Goal: Transaction & Acquisition: Purchase product/service

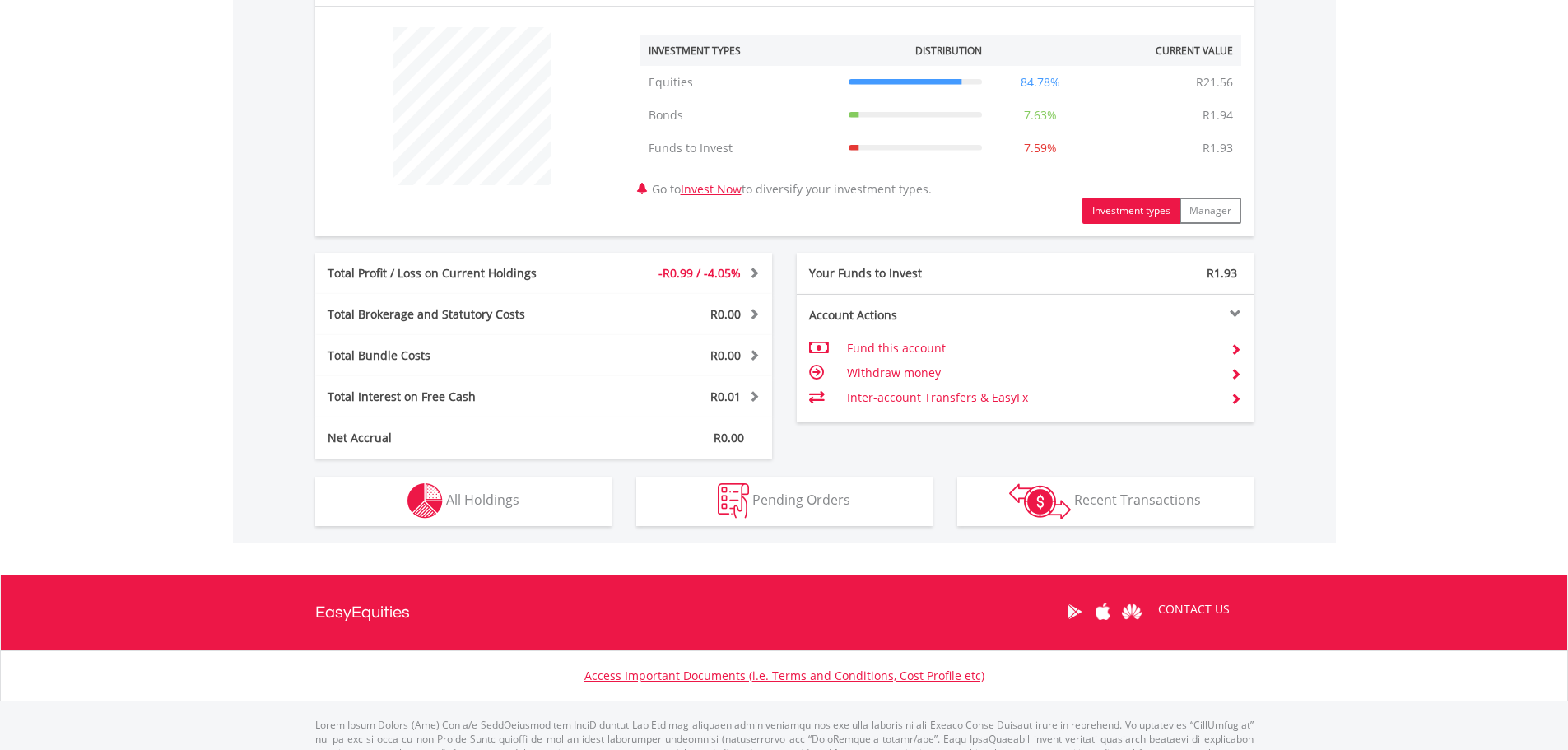
scroll to position [659, 0]
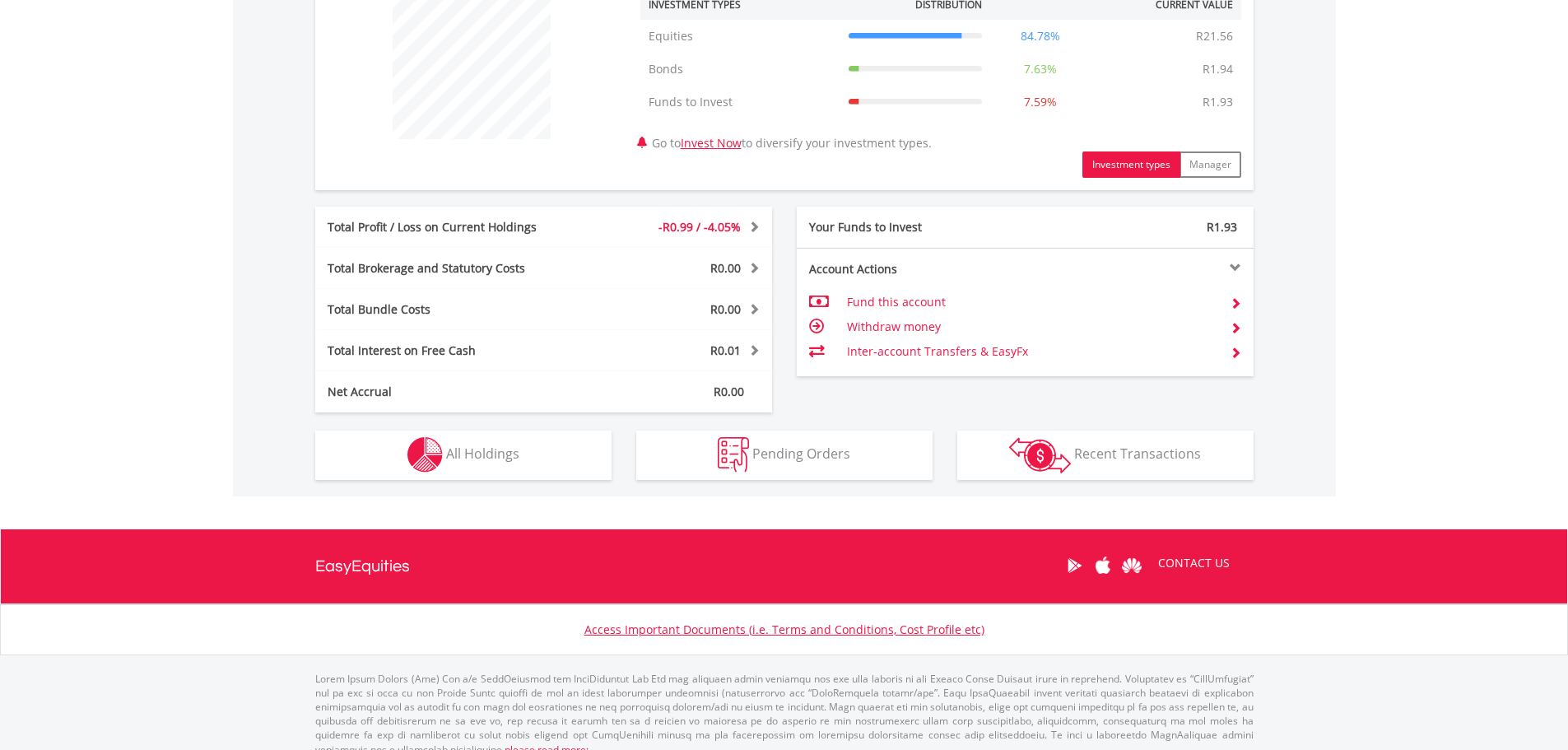
click at [1239, 297] on span at bounding box center [1235, 303] width 12 height 12
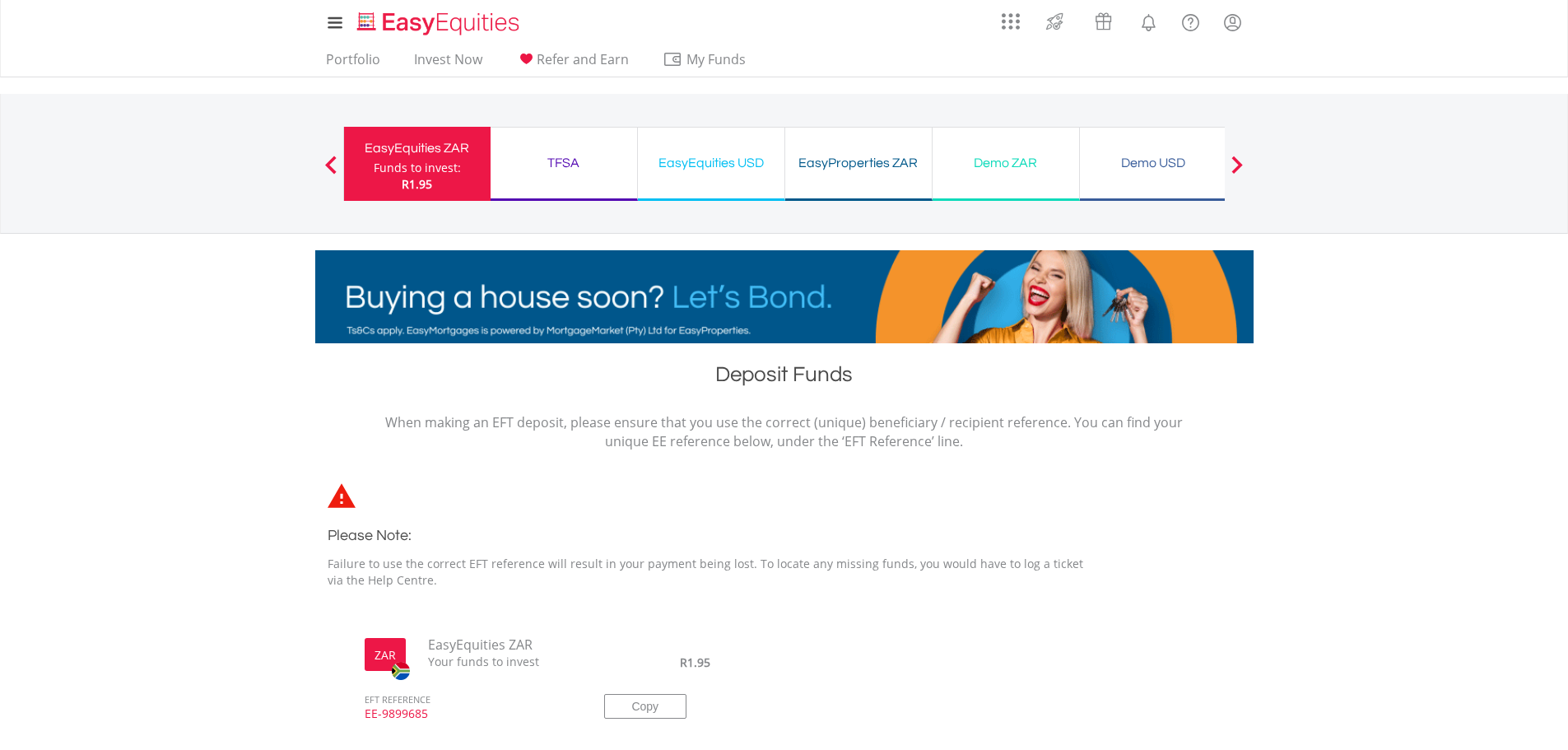
click at [378, 163] on div "Funds to invest:" at bounding box center [417, 168] width 87 height 16
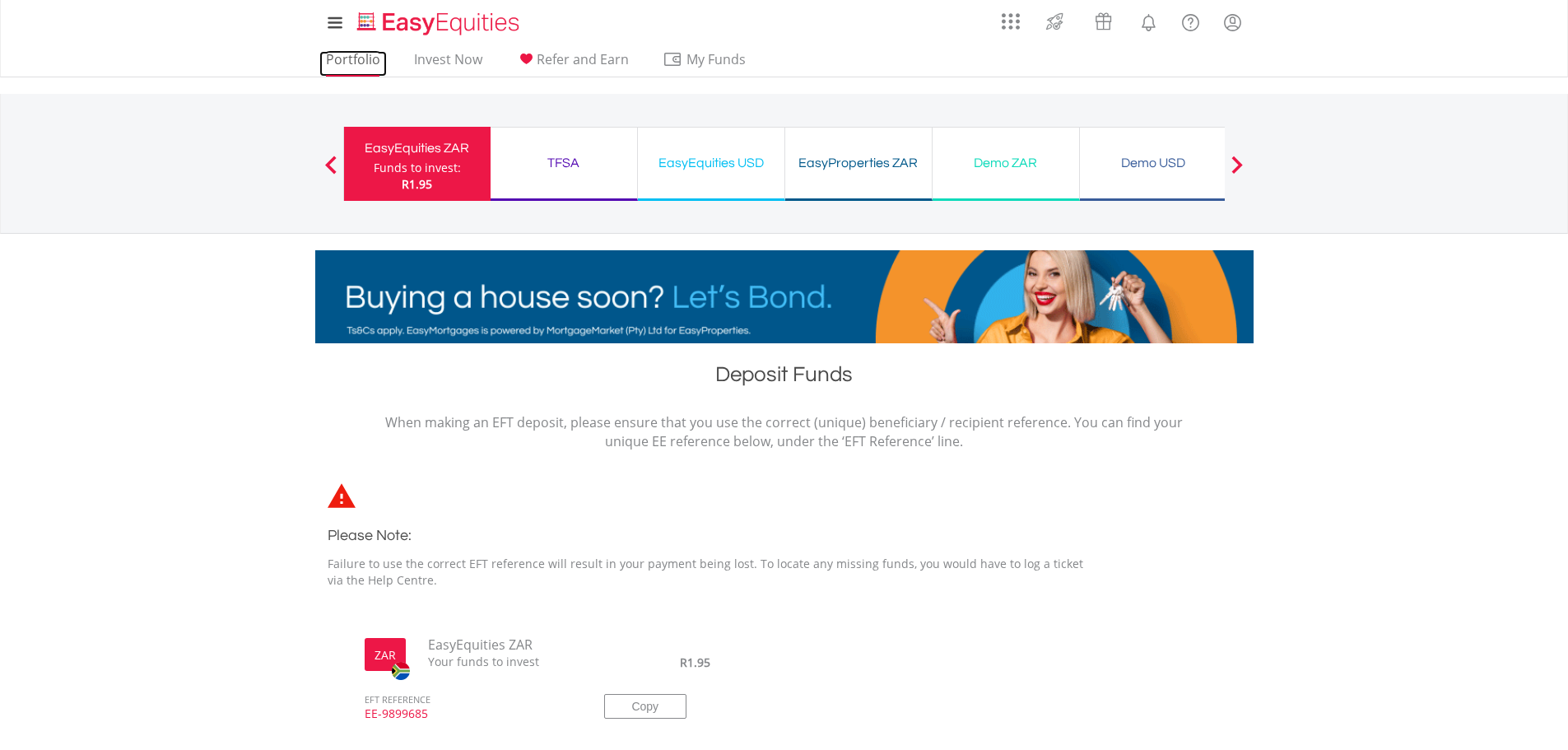
click at [362, 63] on link "Portfolio" at bounding box center [353, 63] width 68 height 25
